Goal: Find specific page/section: Find specific page/section

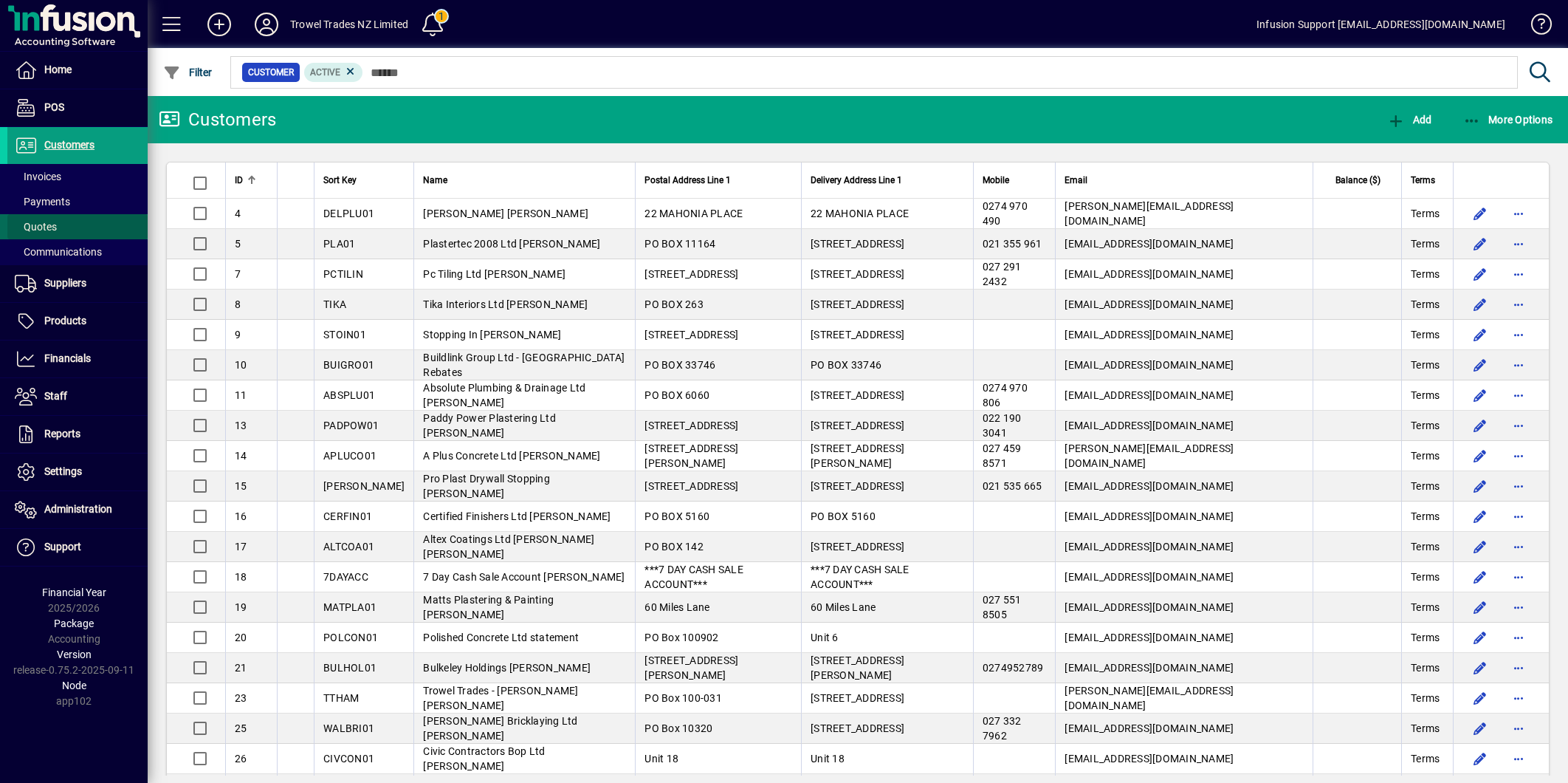
click at [47, 223] on span "Quotes" at bounding box center [36, 226] width 42 height 12
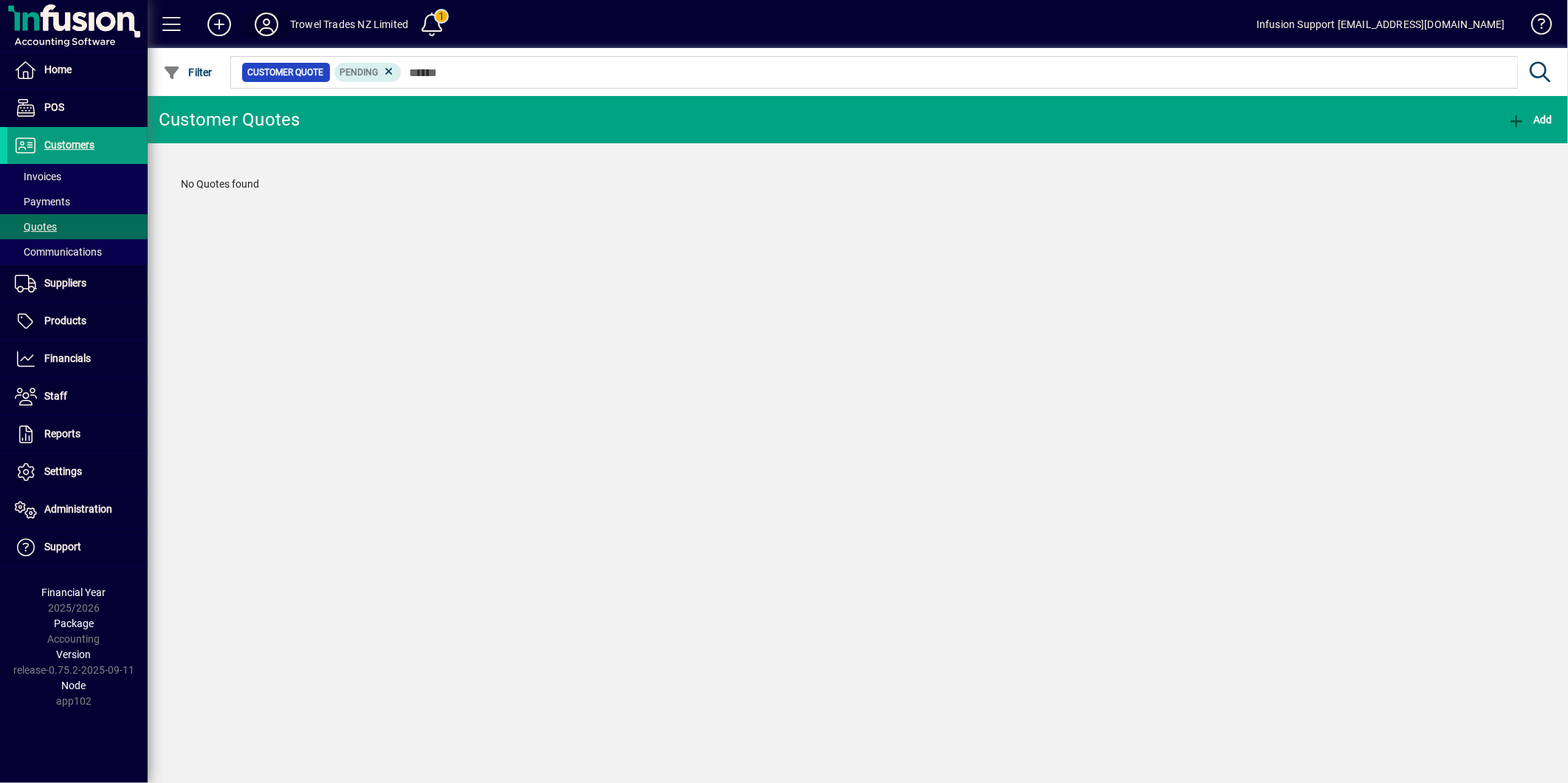
click at [262, 17] on icon at bounding box center [266, 23] width 30 height 23
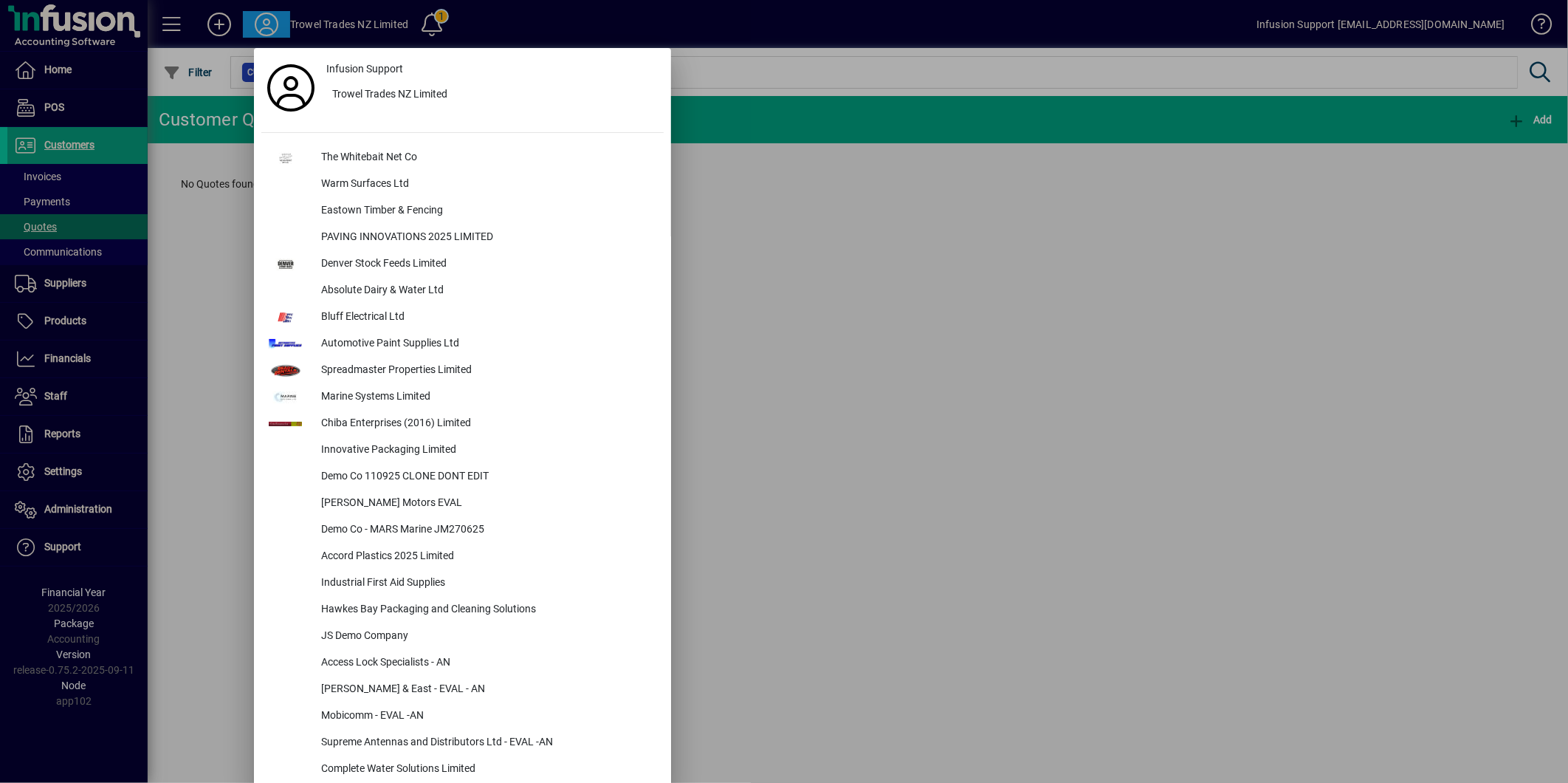
scroll to position [4893, 0]
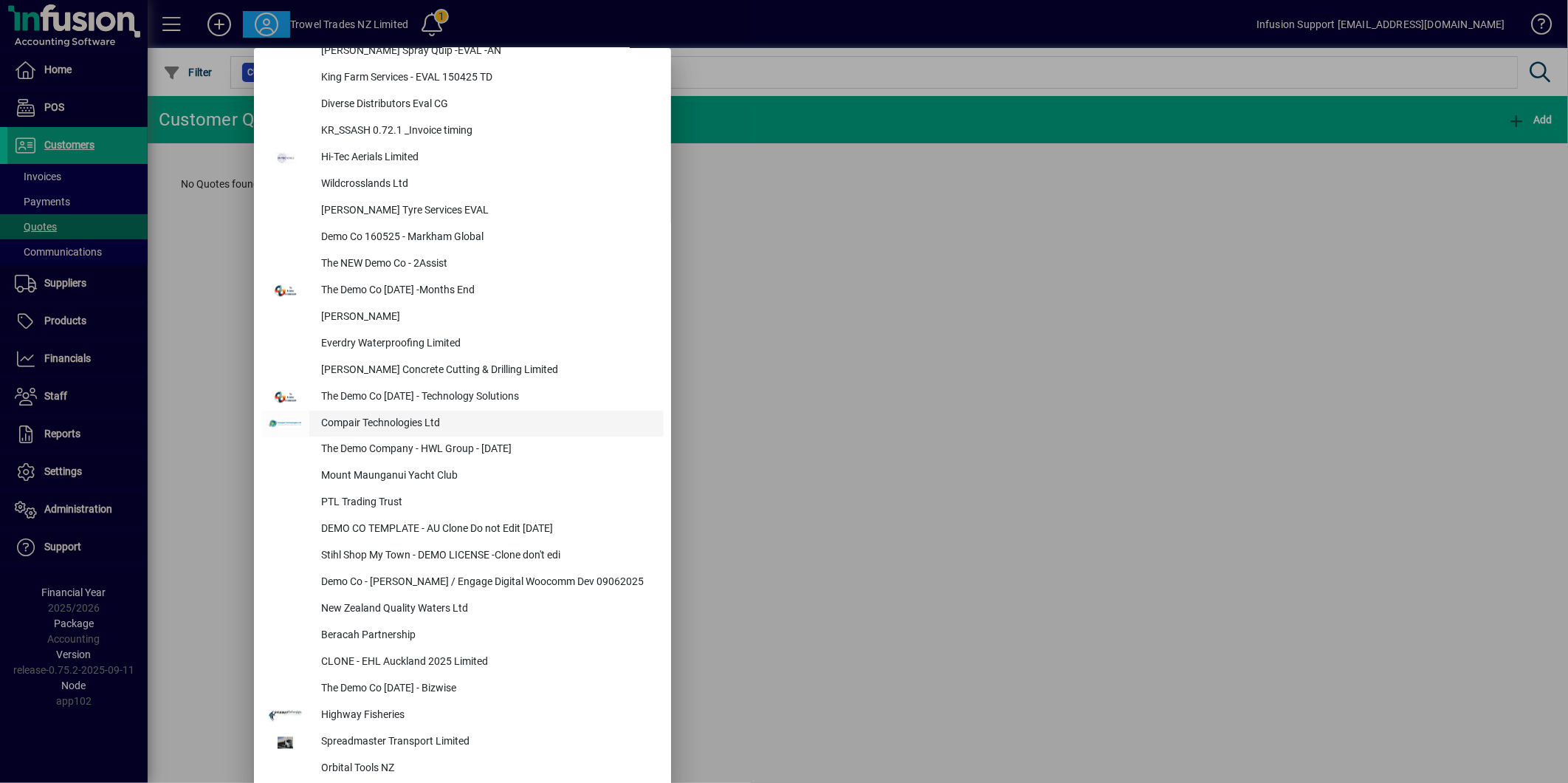
click at [421, 413] on div "Compair Technologies Ltd" at bounding box center [486, 424] width 354 height 26
